Goal: Task Accomplishment & Management: Complete application form

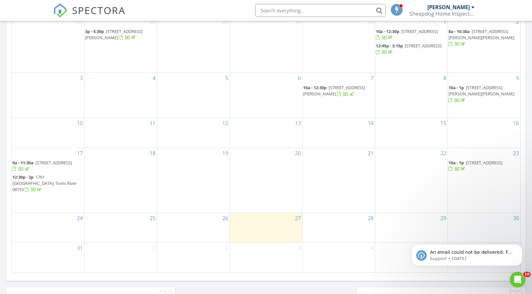
scroll to position [359, 0]
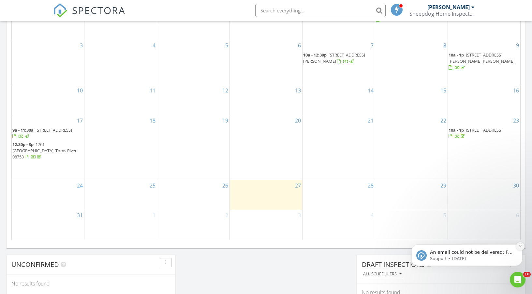
click at [522, 246] on icon "Dismiss notification" at bounding box center [521, 246] width 4 height 4
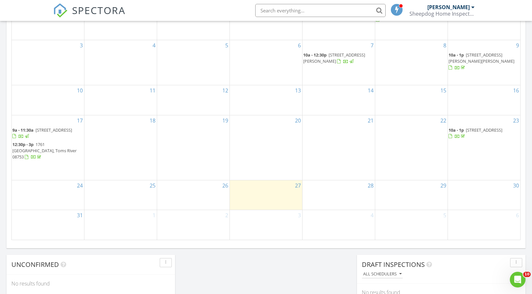
click at [424, 227] on div "5" at bounding box center [411, 224] width 72 height 29
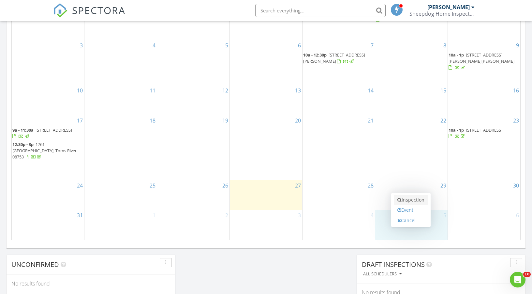
click at [420, 201] on link "Inspection" at bounding box center [411, 199] width 34 height 10
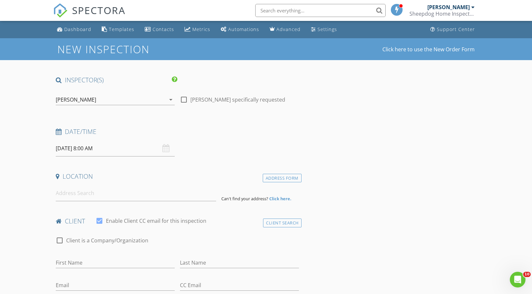
click at [118, 150] on input "09/05/2025 8:00 AM" at bounding box center [115, 148] width 119 height 16
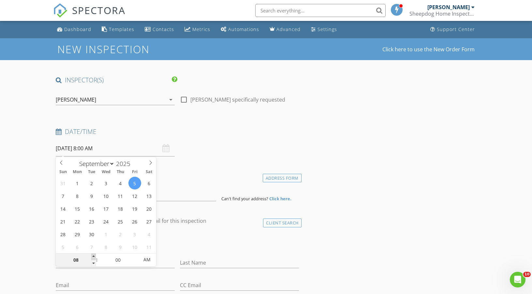
type input "09"
type input "09/05/2025 9:00 AM"
click at [94, 255] on span at bounding box center [93, 256] width 5 height 7
type input "10"
type input "09/05/2025 10:00 AM"
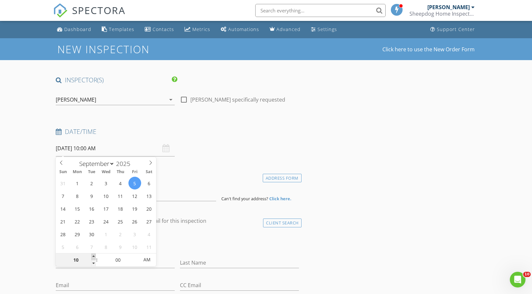
click at [94, 255] on span at bounding box center [93, 256] width 5 height 7
type input "11"
type input "09/05/2025 11:00 AM"
click at [94, 255] on span at bounding box center [93, 256] width 5 height 7
type input "12"
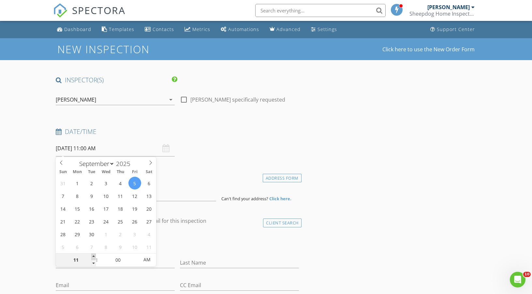
type input "09/05/2025 12:00 PM"
click at [94, 255] on span at bounding box center [93, 256] width 5 height 7
type input "01"
type input "09/05/2025 1:00 PM"
click at [94, 255] on span at bounding box center [93, 256] width 5 height 7
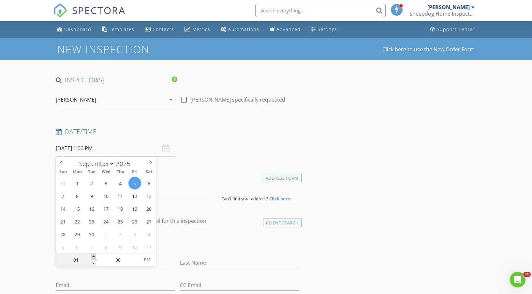
type input "02"
type input "09/05/2025 2:00 PM"
click at [94, 255] on span at bounding box center [93, 256] width 5 height 7
type input "03"
type input "09/05/2025 3:00 PM"
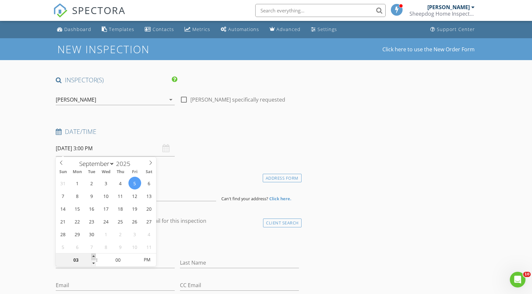
click at [94, 255] on span at bounding box center [93, 256] width 5 height 7
type input "04"
type input "09/05/2025 4:00 PM"
click at [94, 255] on span at bounding box center [93, 256] width 5 height 7
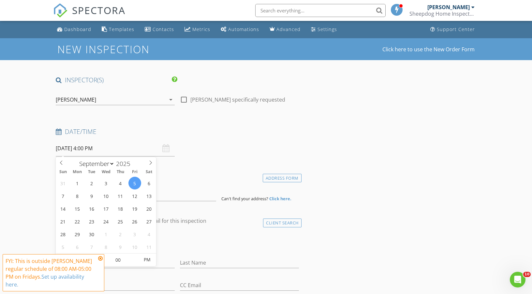
click at [102, 258] on icon at bounding box center [100, 257] width 5 height 5
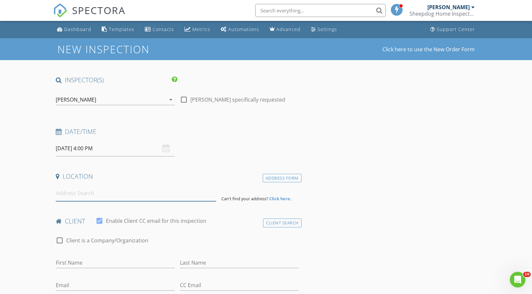
click at [60, 196] on input at bounding box center [136, 193] width 160 height 16
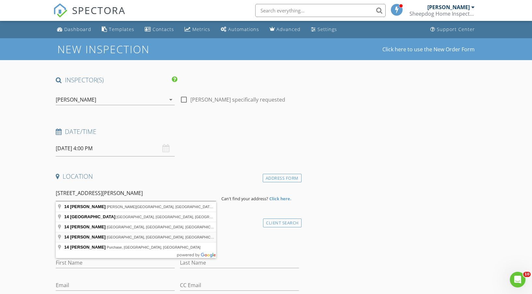
type input "14 Hampton Rd, Manahawkin, NJ, USA"
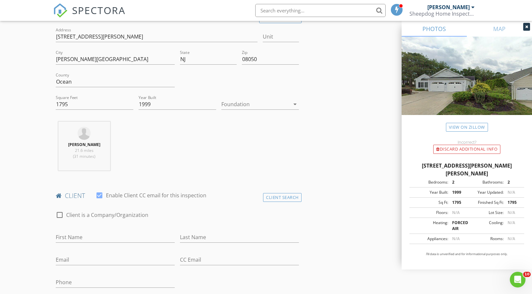
scroll to position [196, 0]
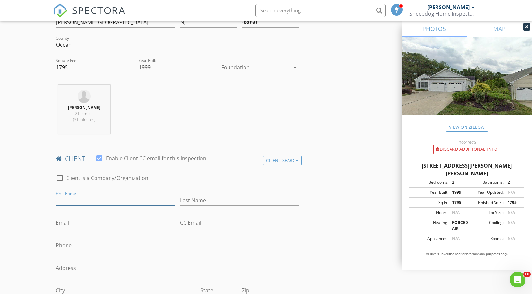
click at [76, 201] on input "First Name" at bounding box center [115, 200] width 119 height 11
type input "Keith"
click at [203, 200] on input "Last Name" at bounding box center [239, 200] width 119 height 11
type input "Mahon"
click at [99, 224] on input "Email" at bounding box center [115, 222] width 119 height 11
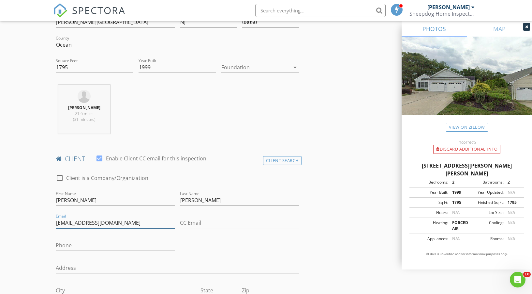
type input "kfmahon@comcast.net"
click at [120, 247] on input "Phone" at bounding box center [115, 245] width 119 height 11
type input "848-525-8882"
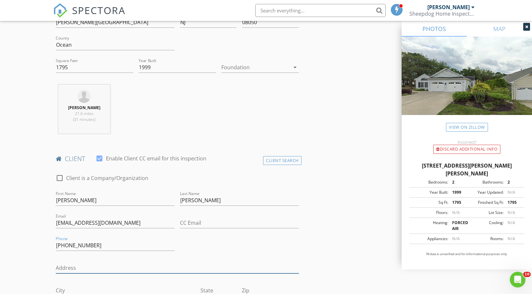
click at [103, 268] on input "Address" at bounding box center [177, 267] width 243 height 11
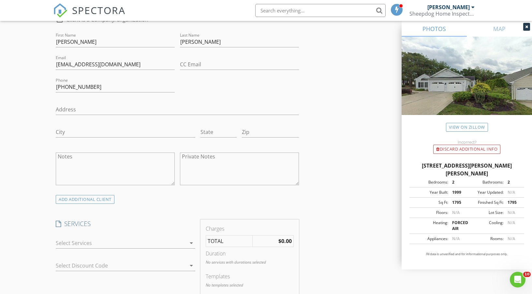
scroll to position [359, 0]
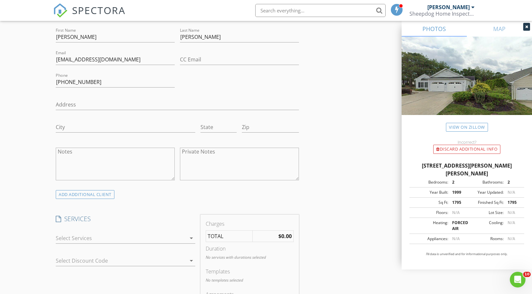
click at [179, 238] on div at bounding box center [121, 238] width 130 height 10
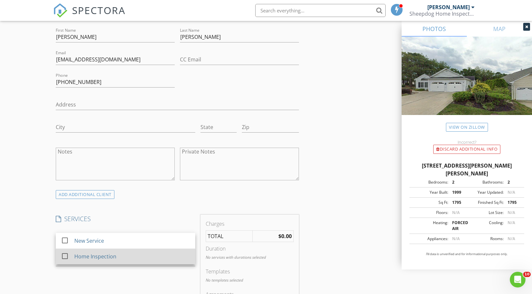
click at [64, 256] on div at bounding box center [64, 255] width 11 height 11
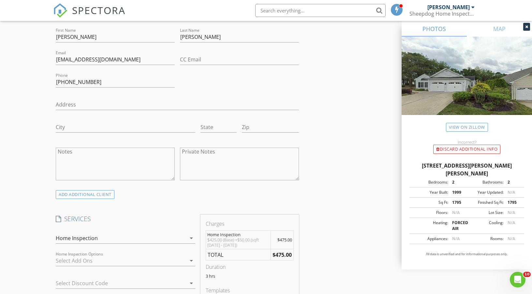
click at [184, 260] on div at bounding box center [121, 260] width 130 height 10
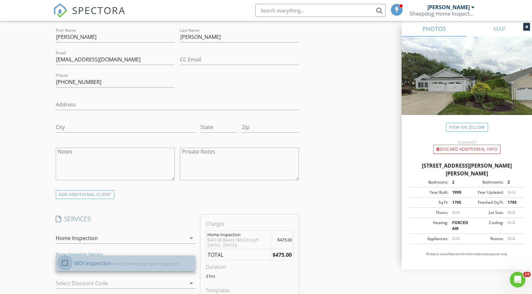
click at [64, 262] on div at bounding box center [64, 262] width 11 height 11
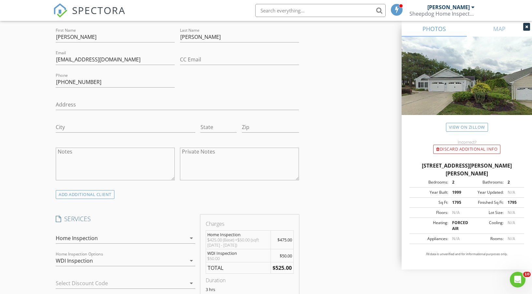
scroll to position [457, 0]
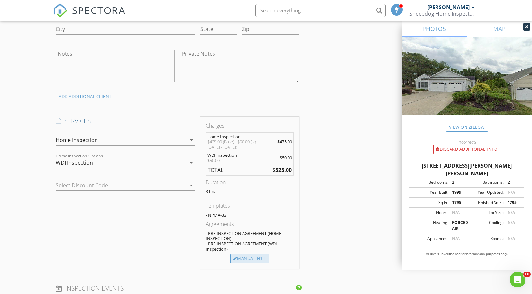
click at [262, 259] on div "Manual Edit" at bounding box center [250, 258] width 39 height 9
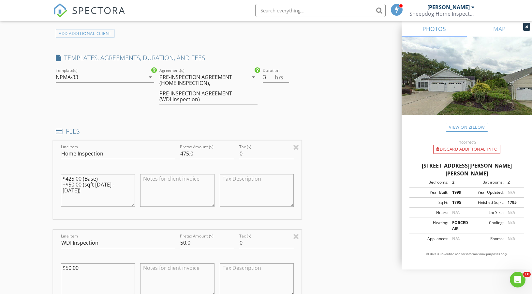
scroll to position [522, 0]
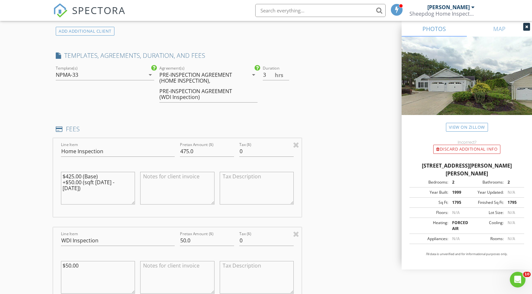
drag, startPoint x: 128, startPoint y: 181, endPoint x: 53, endPoint y: 175, distance: 75.3
click at [53, 175] on div "New Inspection Click here to use the New Order Form INSPECTOR(S) check_box Dani…" at bounding box center [266, 213] width 532 height 1395
click at [192, 240] on input "50.0" at bounding box center [207, 240] width 54 height 11
type input "5"
type input "75"
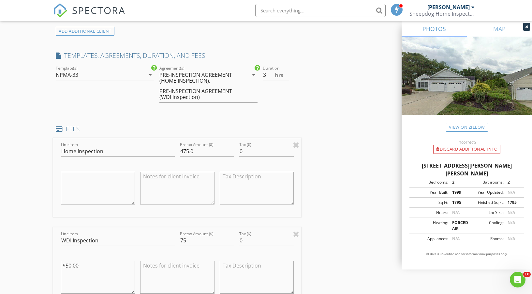
drag, startPoint x: 83, startPoint y: 266, endPoint x: 55, endPoint y: 266, distance: 27.4
click at [55, 266] on div "Line Item WDI Inspection Pretax Amount ($) 75 Tax ($) 0 $50.00" at bounding box center [177, 266] width 249 height 79
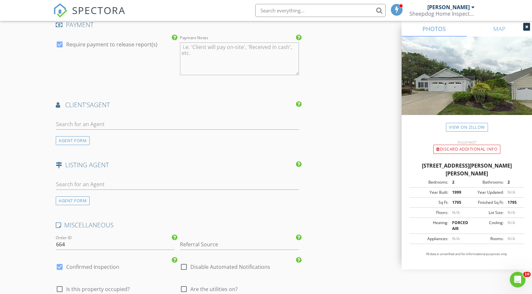
scroll to position [913, 0]
click at [86, 200] on div "AGENT FORM" at bounding box center [73, 200] width 34 height 9
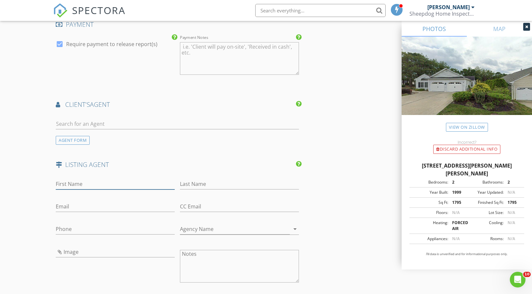
click at [91, 184] on input "First Name" at bounding box center [115, 183] width 119 height 11
type input "Scott"
click at [194, 184] on input "Last Name" at bounding box center [239, 183] width 119 height 11
type input "Kohli"
click at [92, 207] on input "Email" at bounding box center [115, 206] width 119 height 11
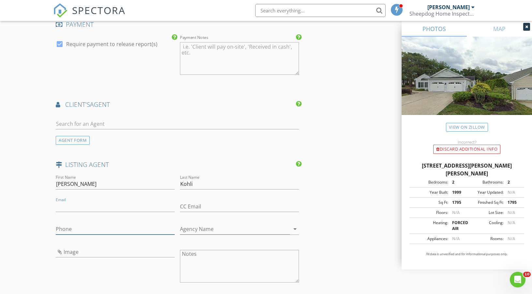
click at [72, 228] on input "Phone" at bounding box center [115, 228] width 119 height 11
type input "609-709-3964"
click at [114, 205] on input "Email" at bounding box center [115, 206] width 119 height 11
paste input "scottalwayscloses.com"
click at [56, 205] on input "scottalwayscloses.com" at bounding box center [115, 206] width 119 height 11
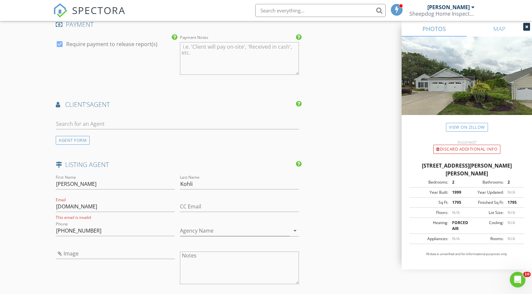
click at [56, 206] on input "scottalwayscloses.com" at bounding box center [115, 206] width 119 height 11
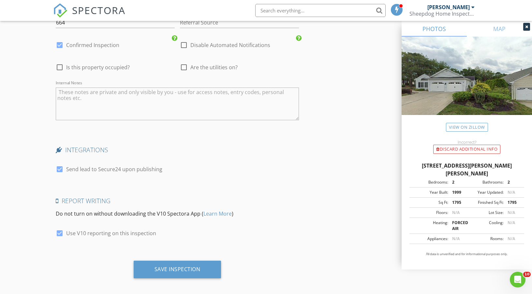
scroll to position [1287, 0]
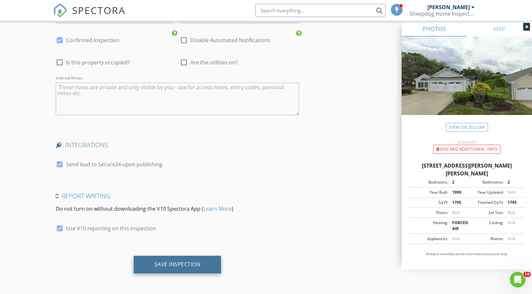
type input "scott@scottalwayscloses.com"
click at [160, 267] on div "Save Inspection" at bounding box center [178, 264] width 46 height 7
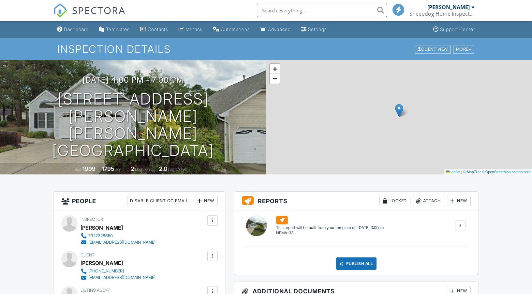
click at [456, 201] on div "New" at bounding box center [459, 200] width 24 height 10
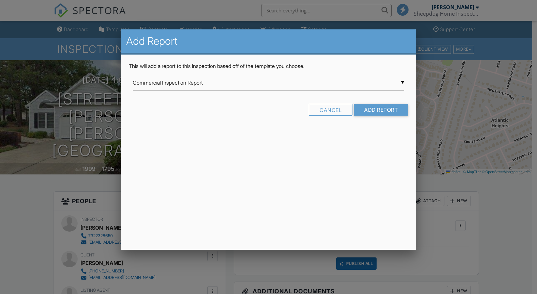
click at [283, 86] on div "▼ Commercial Inspection Report Commercial Inspection Report Radon Inspection Im…" at bounding box center [269, 83] width 272 height 16
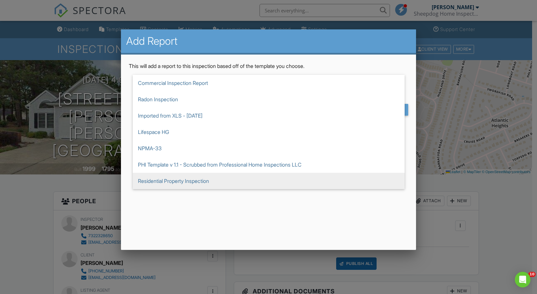
click at [214, 179] on span "Residential Property Inspection" at bounding box center [269, 181] width 272 height 16
type input "Residential Property Inspection"
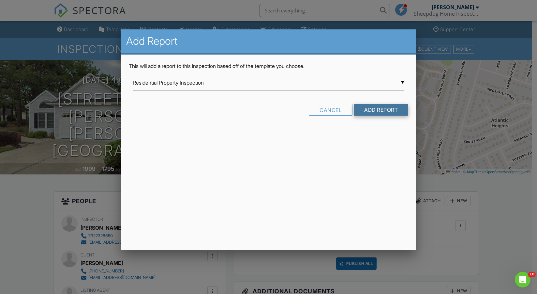
click at [374, 111] on input "Add Report" at bounding box center [381, 110] width 54 height 12
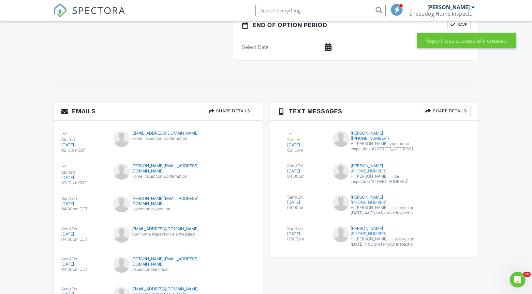
scroll to position [718, 0]
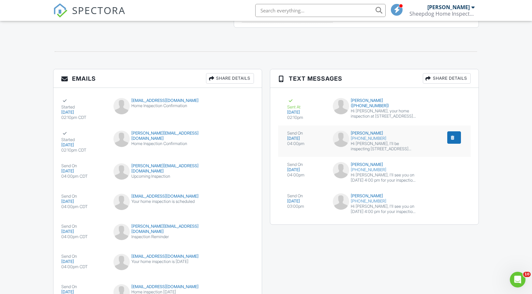
click at [392, 146] on div "Hi [PERSON_NAME], I'll be inspecting [STREET_ADDRESS][PERSON_NAME][PERSON_NAME]…" at bounding box center [383, 146] width 65 height 10
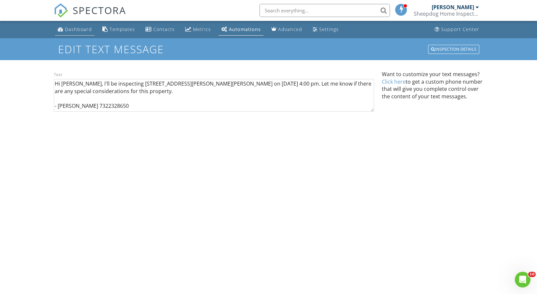
click at [78, 32] on div "Dashboard" at bounding box center [78, 29] width 27 height 6
